Goal: Navigation & Orientation: Understand site structure

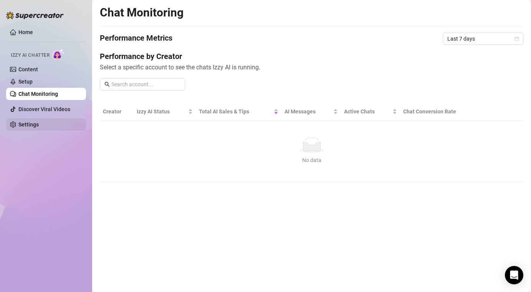
click at [31, 126] on link "Settings" at bounding box center [28, 125] width 20 height 6
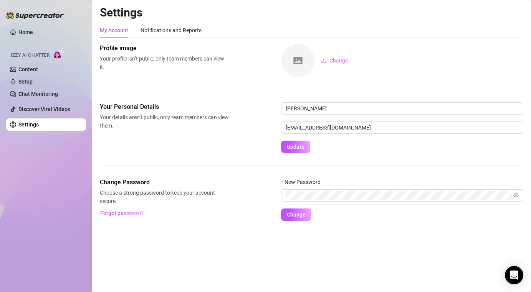
click at [24, 17] on img at bounding box center [35, 16] width 58 height 8
click at [20, 17] on img at bounding box center [35, 16] width 58 height 8
click at [29, 80] on link "Setup" at bounding box center [25, 82] width 14 height 6
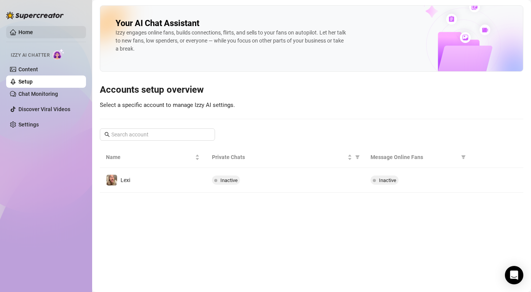
click at [30, 34] on link "Home" at bounding box center [25, 32] width 15 height 6
